Goal: Information Seeking & Learning: Learn about a topic

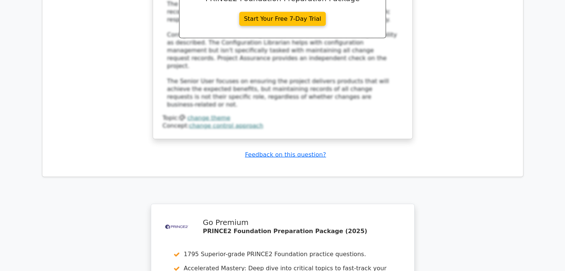
scroll to position [4646, 0]
drag, startPoint x: 262, startPoint y: 172, endPoint x: 276, endPoint y: 173, distance: 14.1
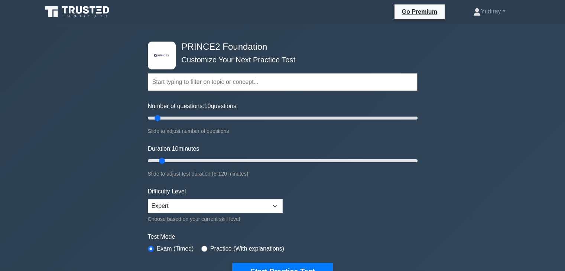
click at [455, 171] on div ".st0{fill-rule:evenodd;clip-rule:evenodd;fill:#000041;} .st1{fill-rule:evenodd;…" at bounding box center [282, 251] width 565 height 454
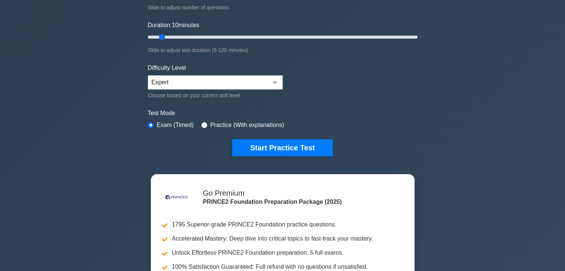
scroll to position [134, 0]
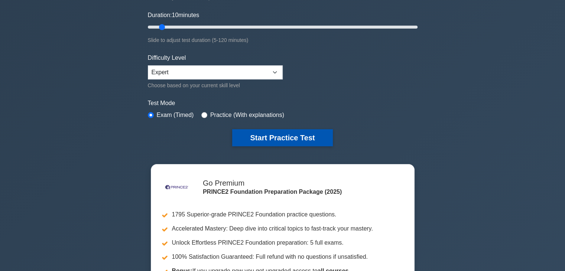
click at [303, 140] on button "Start Practice Test" at bounding box center [282, 137] width 100 height 17
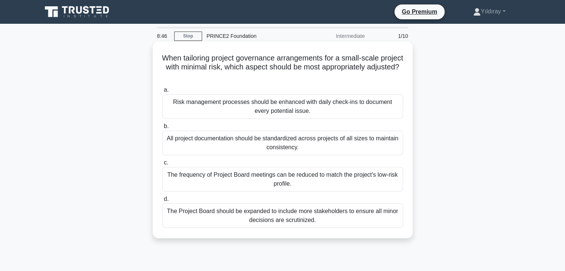
click at [356, 182] on div "The frequency of Project Board meetings can be reduced to match the project's l…" at bounding box center [282, 179] width 241 height 25
click at [162, 165] on input "c. The frequency of Project Board meetings can be reduced to match the project'…" at bounding box center [162, 163] width 0 height 5
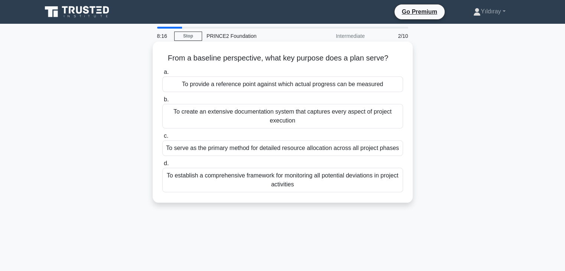
click at [353, 116] on div "To create an extensive documentation system that captures every aspect of proje…" at bounding box center [282, 116] width 241 height 25
click at [162, 102] on input "b. To create an extensive documentation system that captures every aspect of pr…" at bounding box center [162, 99] width 0 height 5
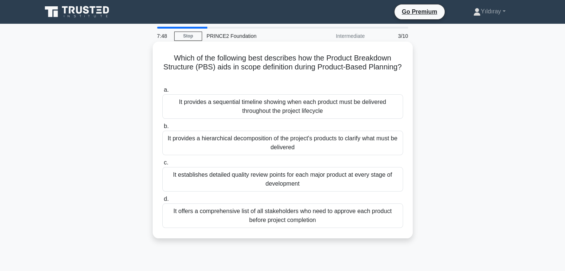
click at [376, 136] on div "It provides a hierarchical decomposition of the project's products to clarify w…" at bounding box center [282, 143] width 241 height 25
click at [162, 129] on input "b. It provides a hierarchical decomposition of the project's products to clarif…" at bounding box center [162, 126] width 0 height 5
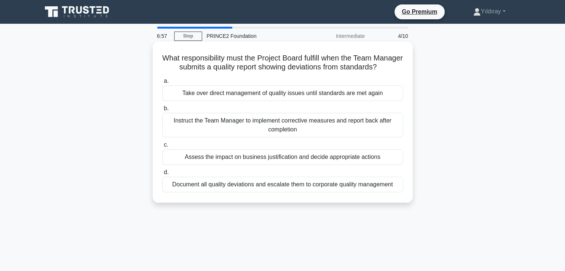
click at [368, 165] on div "Assess the impact on business justification and decide appropriate actions" at bounding box center [282, 157] width 241 height 16
click at [162, 148] on input "c. Assess the impact on business justification and decide appropriate actions" at bounding box center [162, 145] width 0 height 5
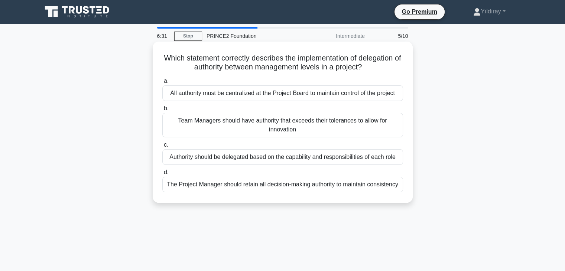
click at [391, 157] on div "Authority should be delegated based on the capability and responsibilities of e…" at bounding box center [282, 157] width 241 height 16
click at [162, 148] on input "c. Authority should be delegated based on the capability and responsibilities o…" at bounding box center [162, 145] width 0 height 5
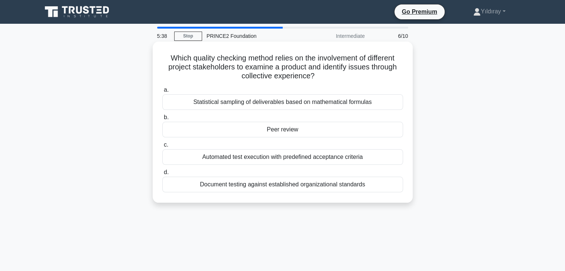
click at [363, 159] on div "Automated test execution with predefined acceptance criteria" at bounding box center [282, 157] width 241 height 16
click at [162, 148] on input "c. Automated test execution with predefined acceptance criteria" at bounding box center [162, 145] width 0 height 5
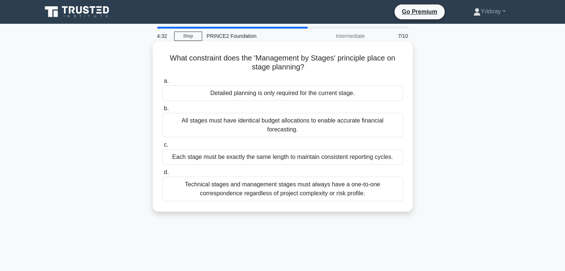
click at [375, 122] on div "All stages must have identical budget allocations to enable accurate financial …" at bounding box center [282, 125] width 241 height 25
click at [162, 111] on input "b. All stages must have identical budget allocations to enable accurate financi…" at bounding box center [162, 108] width 0 height 5
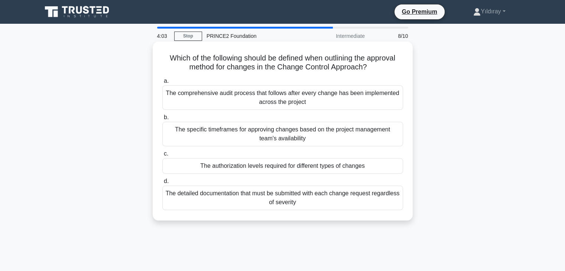
click at [357, 169] on div "The authorization levels required for different types of changes" at bounding box center [282, 166] width 241 height 16
click at [162, 156] on input "c. The authorization levels required for different types of changes" at bounding box center [162, 154] width 0 height 5
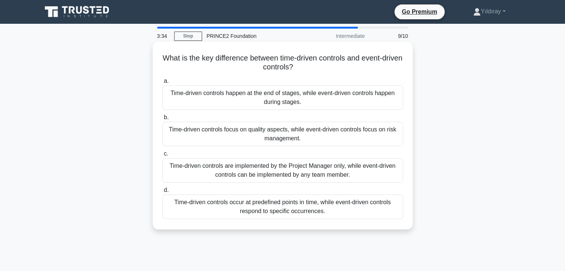
click at [348, 205] on div "Time-driven controls occur at predefined points in time, while event-driven con…" at bounding box center [282, 207] width 241 height 25
click at [162, 193] on input "d. Time-driven controls occur at predefined points in time, while event-driven …" at bounding box center [162, 190] width 0 height 5
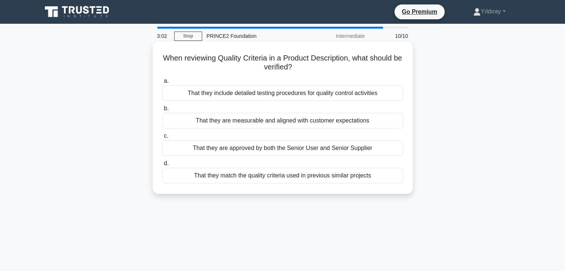
click at [345, 123] on div "That they are measurable and aligned with customer expectations" at bounding box center [282, 121] width 241 height 16
click at [162, 111] on input "b. That they are measurable and aligned with customer expectations" at bounding box center [162, 108] width 0 height 5
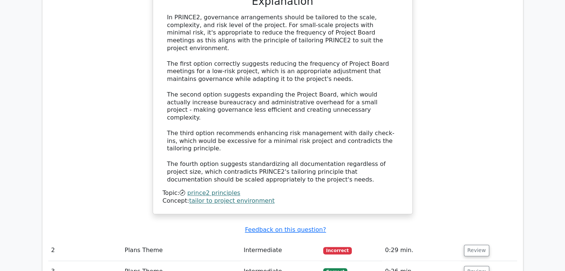
scroll to position [833, 0]
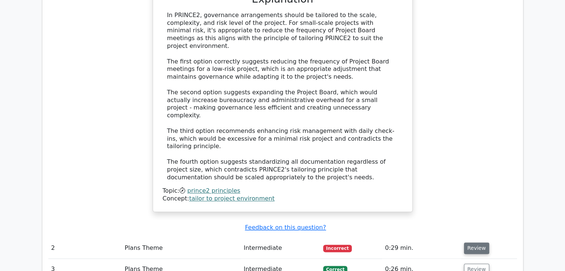
click at [479, 243] on button "Review" at bounding box center [476, 249] width 25 height 12
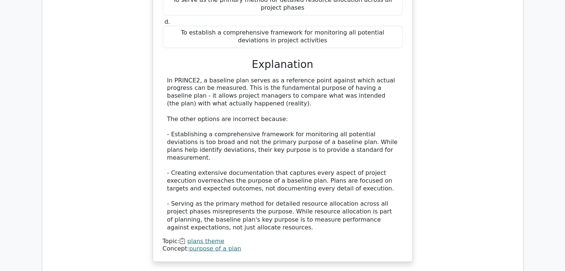
scroll to position [1204, 0]
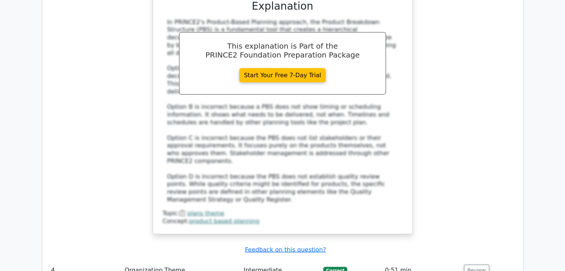
scroll to position [1695, 0]
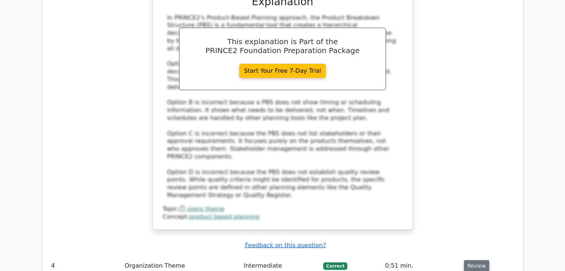
click at [474, 261] on button "Review" at bounding box center [476, 267] width 25 height 12
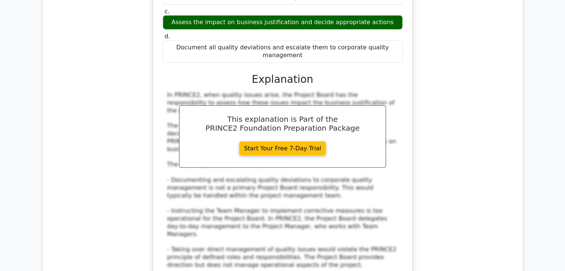
scroll to position [2067, 0]
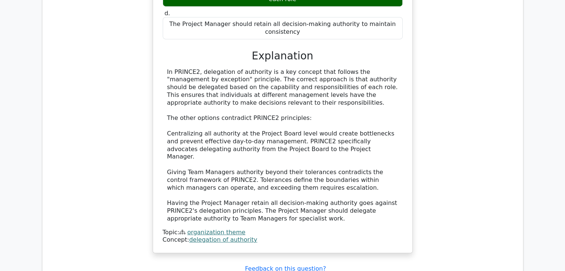
scroll to position [2557, 0]
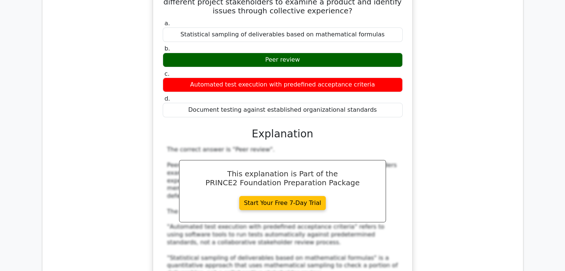
scroll to position [2914, 0]
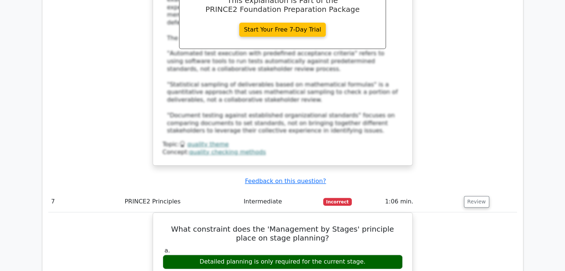
scroll to position [3048, 0]
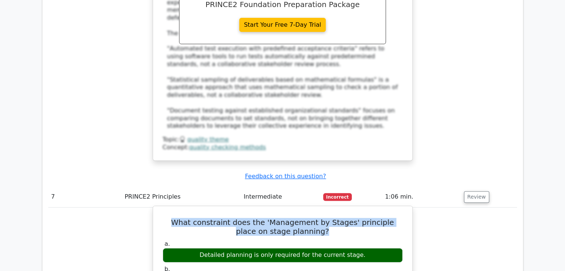
drag, startPoint x: 167, startPoint y: 30, endPoint x: 313, endPoint y: 43, distance: 146.0
click at [313, 218] on h5 "What constraint does the 'Management by Stages' principle place on stage planni…" at bounding box center [283, 227] width 242 height 18
copy h5 "What constraint does the 'Management by Stages' principle place on stage planni…"
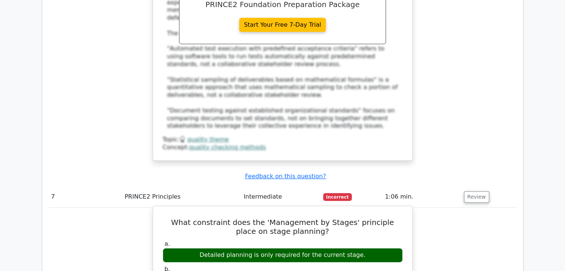
click at [209, 248] on div "Detailed planning is only required for the current stage." at bounding box center [283, 255] width 240 height 14
drag, startPoint x: 209, startPoint y: 64, endPoint x: 278, endPoint y: 85, distance: 72.6
drag, startPoint x: 210, startPoint y: 64, endPoint x: 344, endPoint y: 68, distance: 133.8
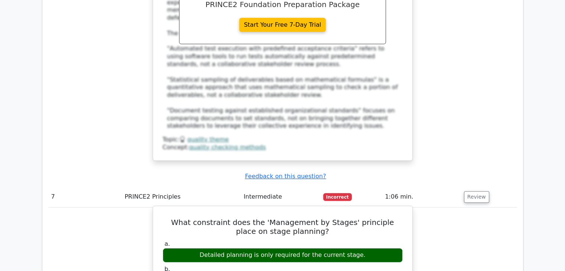
click at [344, 248] on div "Detailed planning is only required for the current stage." at bounding box center [283, 255] width 240 height 14
click at [341, 248] on div "Detailed planning is only required for the current stage." at bounding box center [283, 255] width 240 height 14
click at [218, 248] on div "Detailed planning is only required for the current stage." at bounding box center [283, 255] width 240 height 14
drag, startPoint x: 209, startPoint y: 64, endPoint x: 362, endPoint y: 66, distance: 153.1
click at [362, 248] on div "Detailed planning is only required for the current stage." at bounding box center [283, 255] width 240 height 14
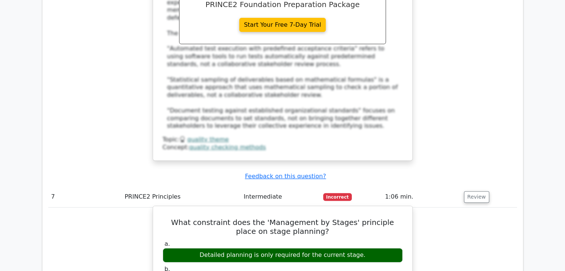
copy div "Detailed planning is only required for the current stage."
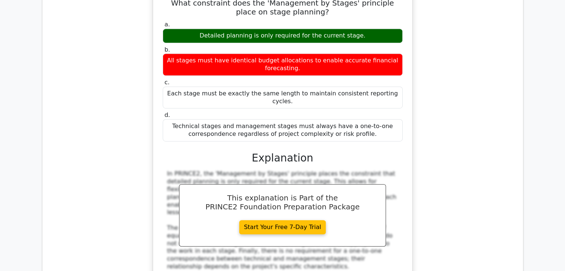
scroll to position [3271, 0]
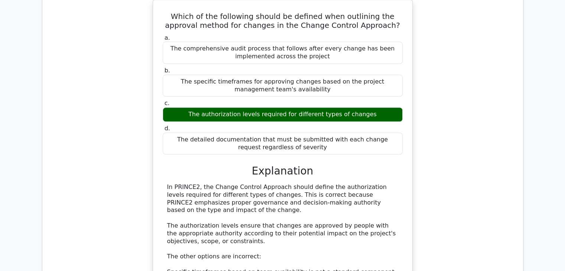
scroll to position [3643, 0]
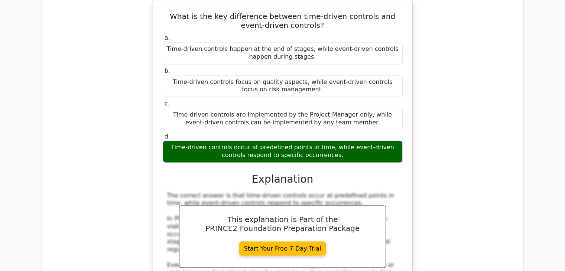
scroll to position [4051, 0]
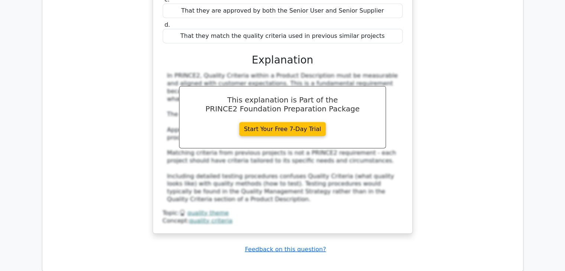
scroll to position [4572, 0]
